Goal: Navigation & Orientation: Go to known website

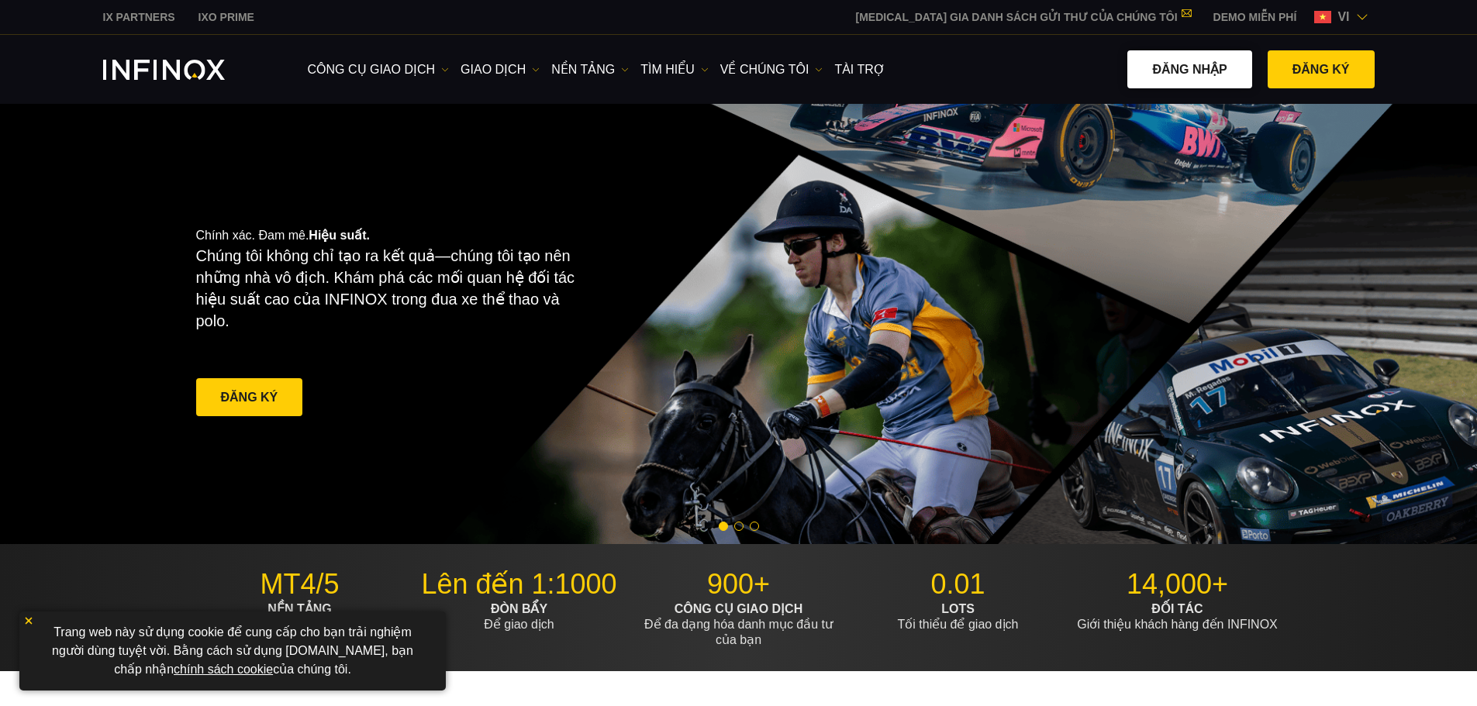
click at [1185, 73] on link "Đăng nhập" at bounding box center [1189, 69] width 124 height 38
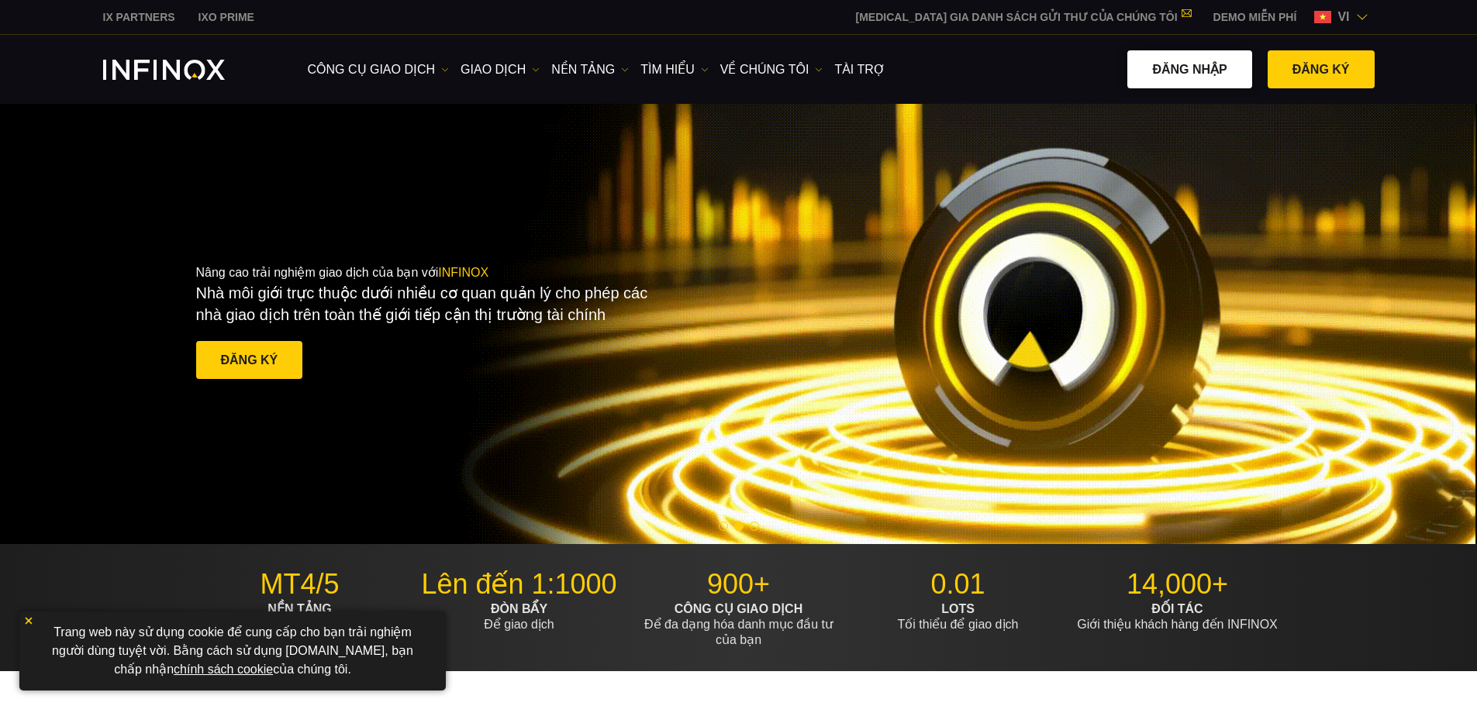
click at [1198, 81] on link "Đăng nhập" at bounding box center [1189, 69] width 124 height 38
